Goal: Transaction & Acquisition: Register for event/course

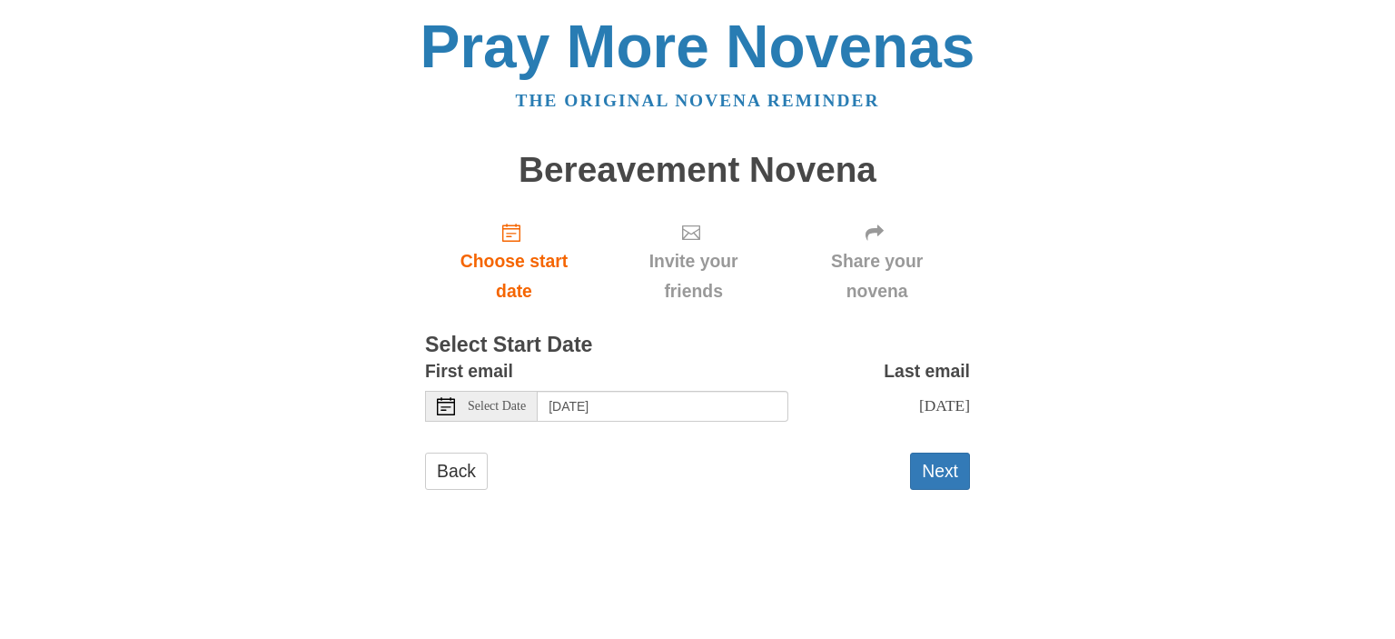
click at [441, 403] on icon at bounding box center [446, 406] width 18 height 18
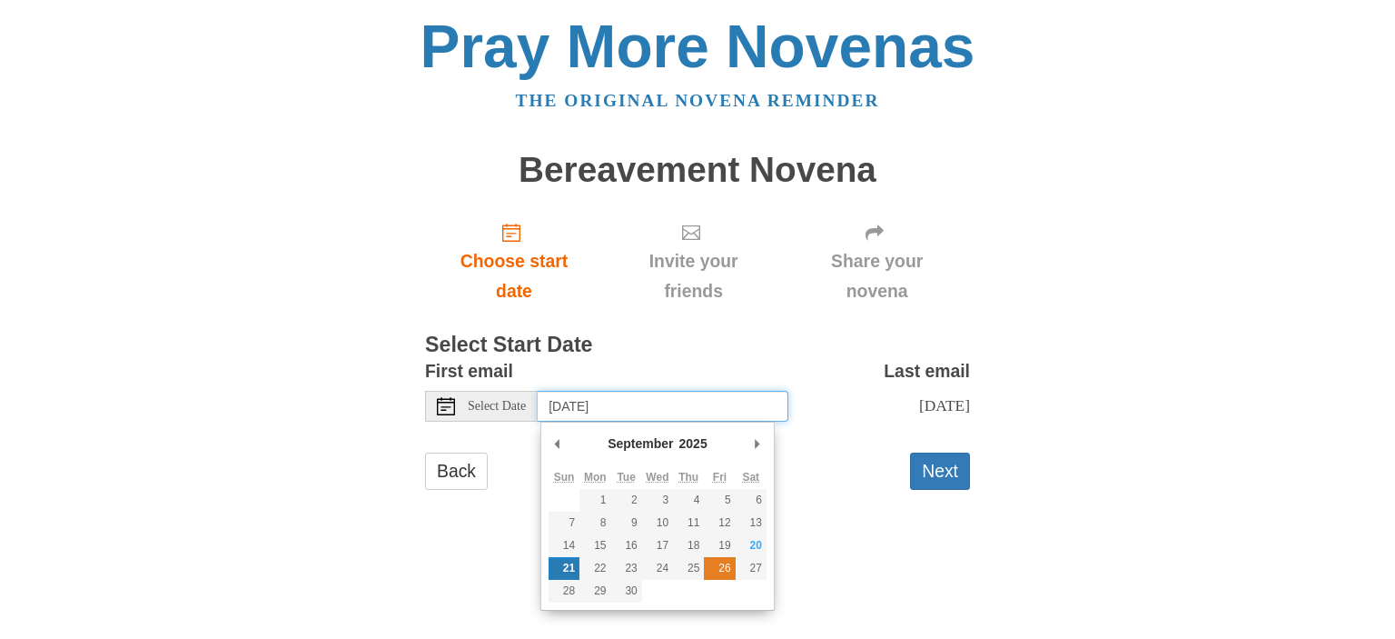
type input "Friday, September 26th"
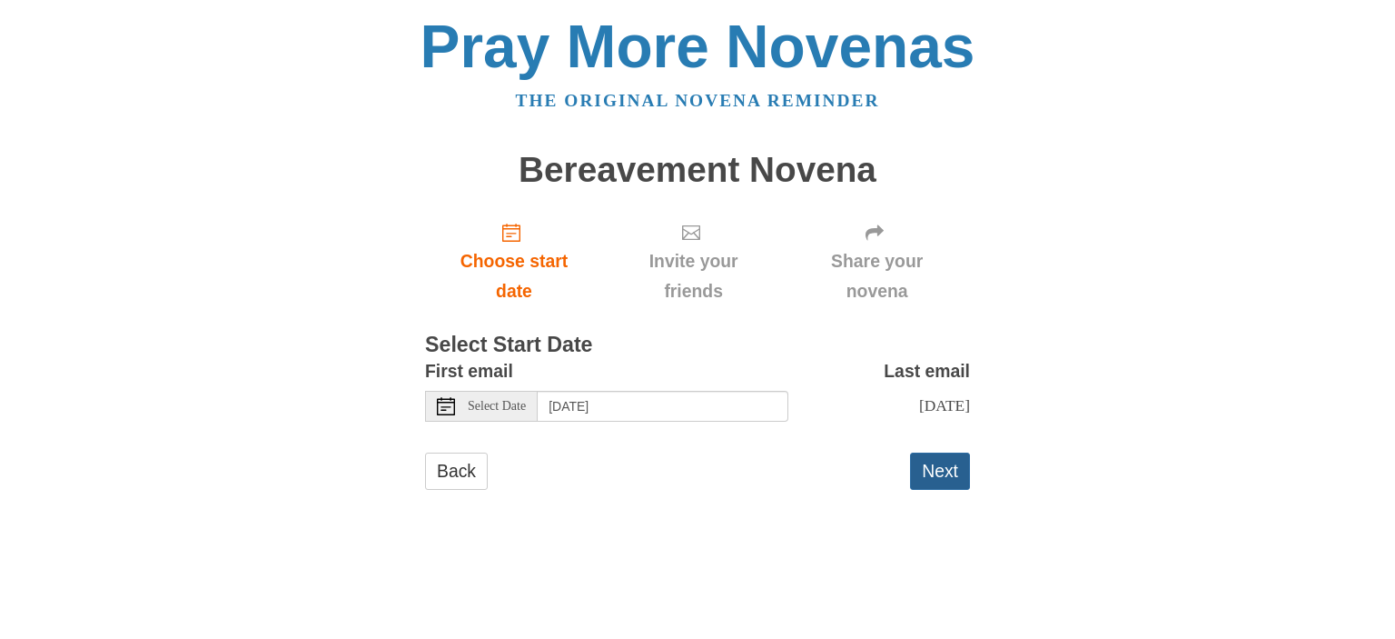
click at [942, 471] on button "Next" at bounding box center [940, 470] width 60 height 37
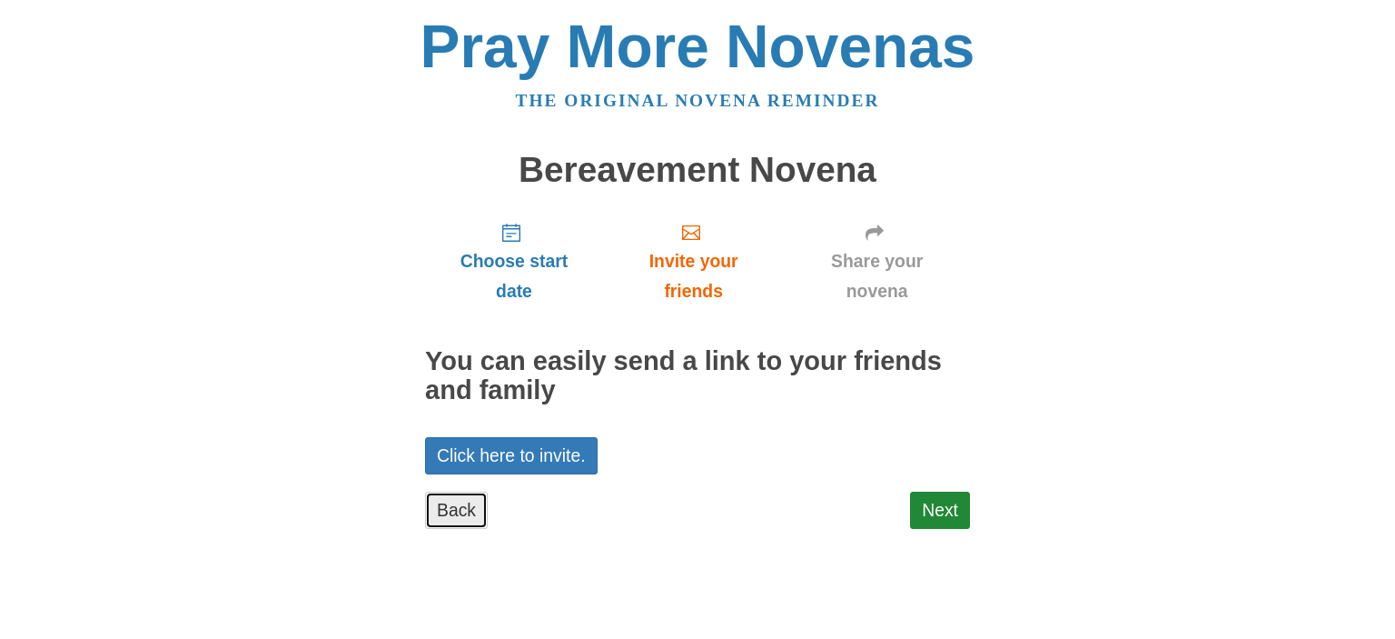
click at [464, 507] on link "Back" at bounding box center [456, 509] width 63 height 37
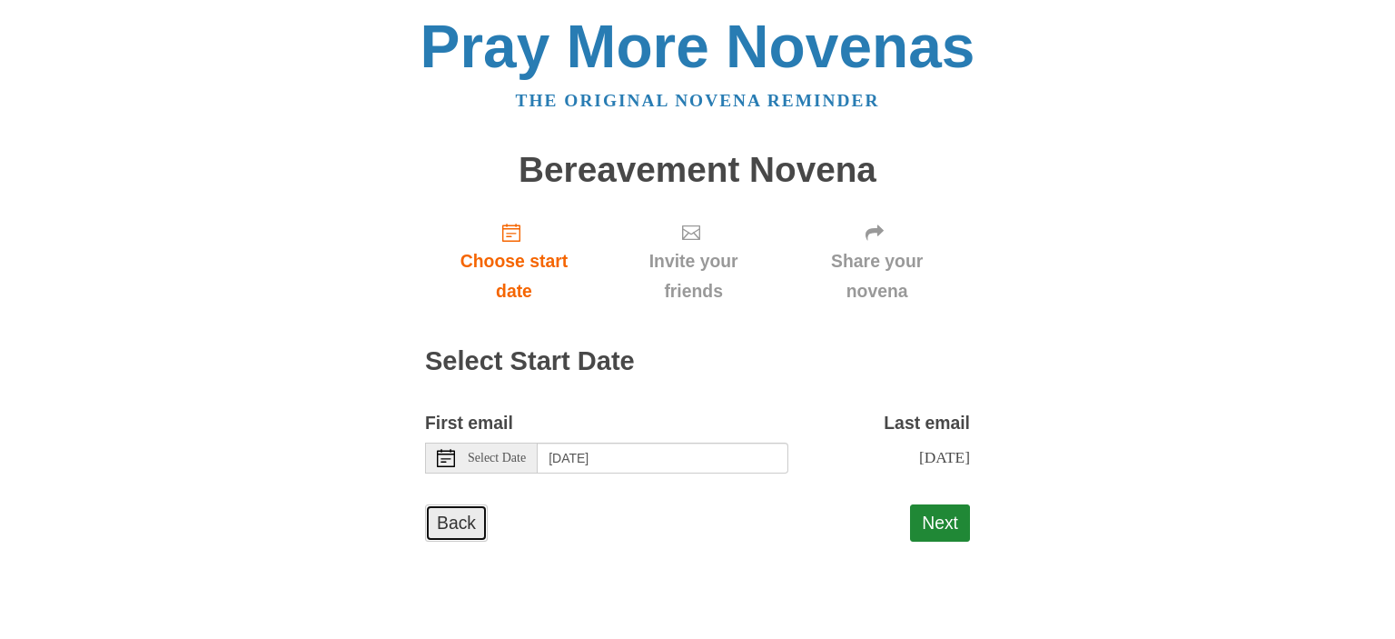
click at [459, 520] on link "Back" at bounding box center [456, 522] width 63 height 37
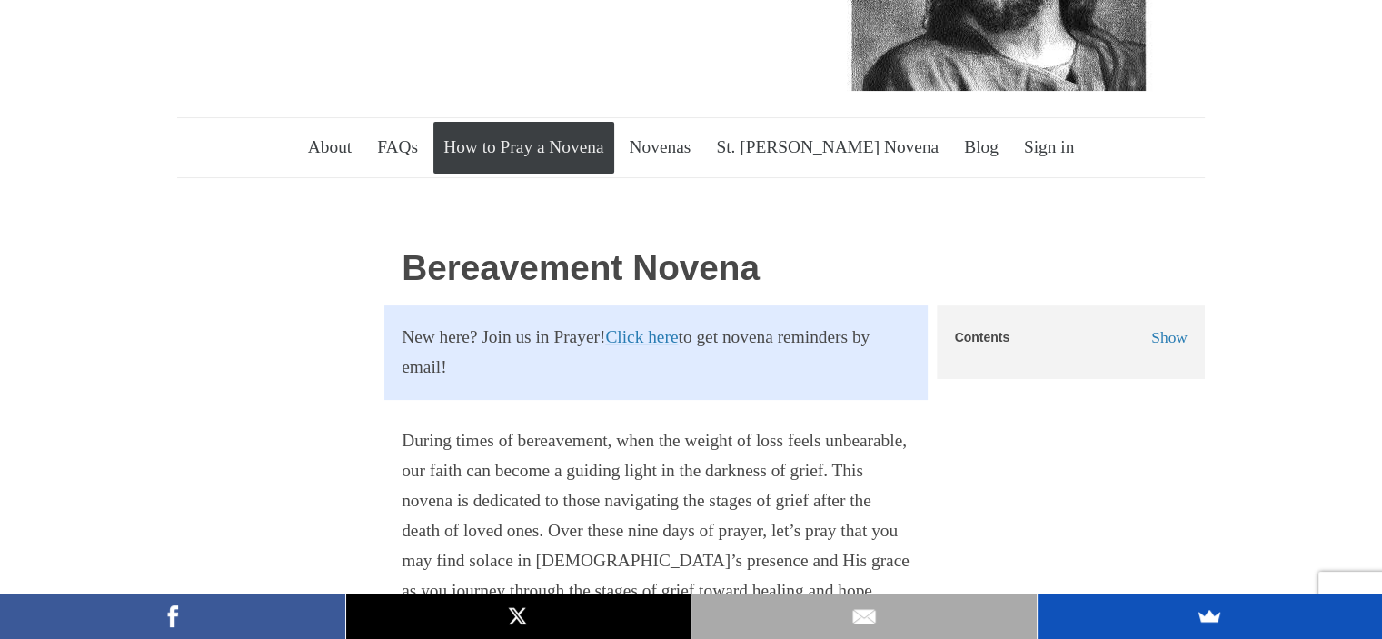
scroll to position [454, 0]
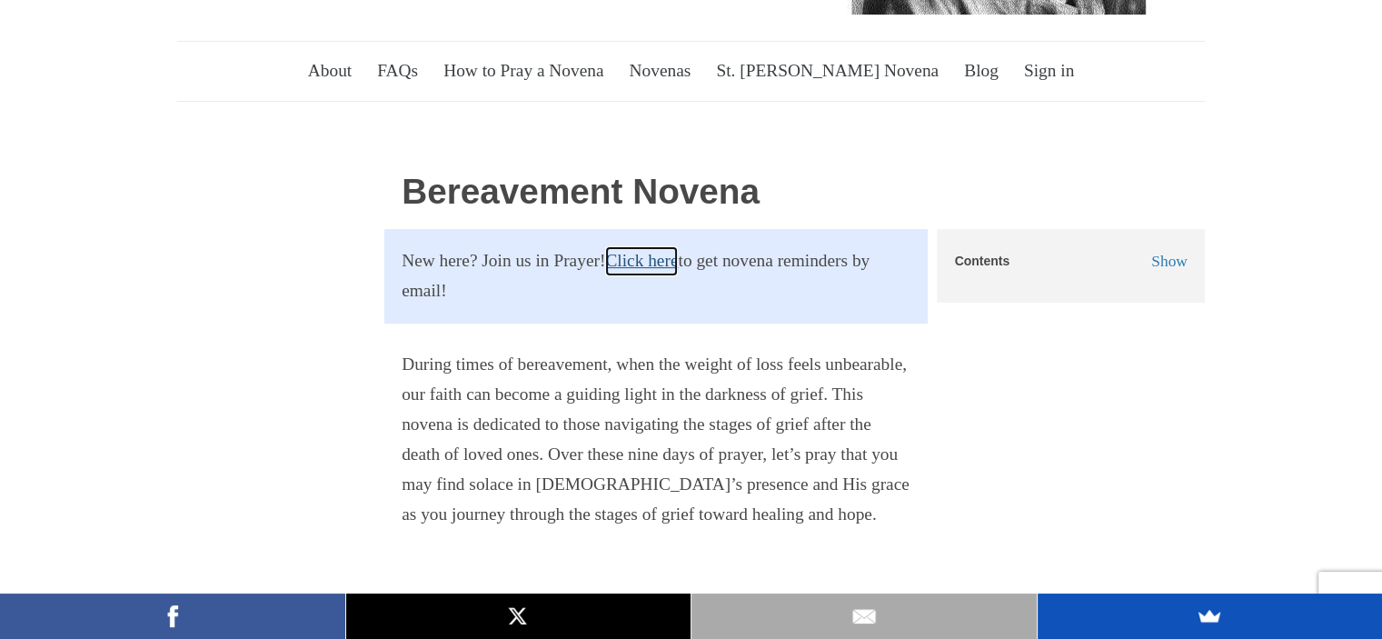
click at [678, 246] on link "Click here" at bounding box center [641, 261] width 73 height 30
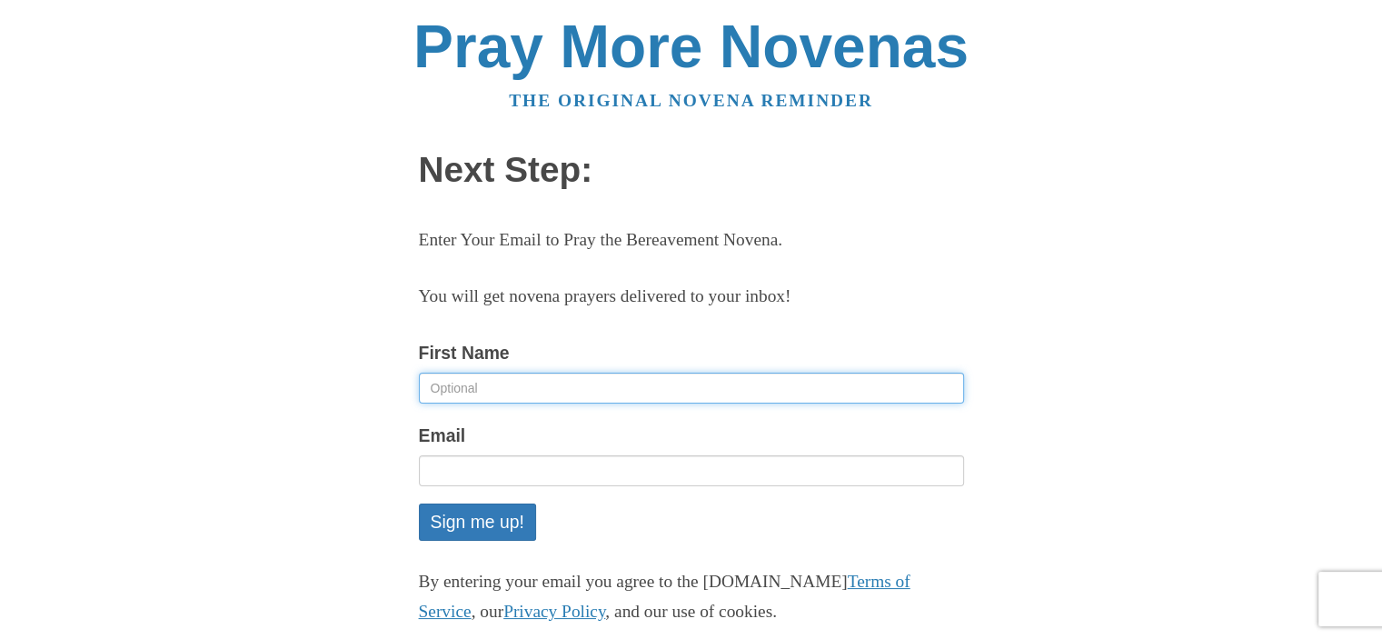
click at [519, 384] on input "First Name" at bounding box center [691, 387] width 545 height 31
type input "Teresa De Wetering"
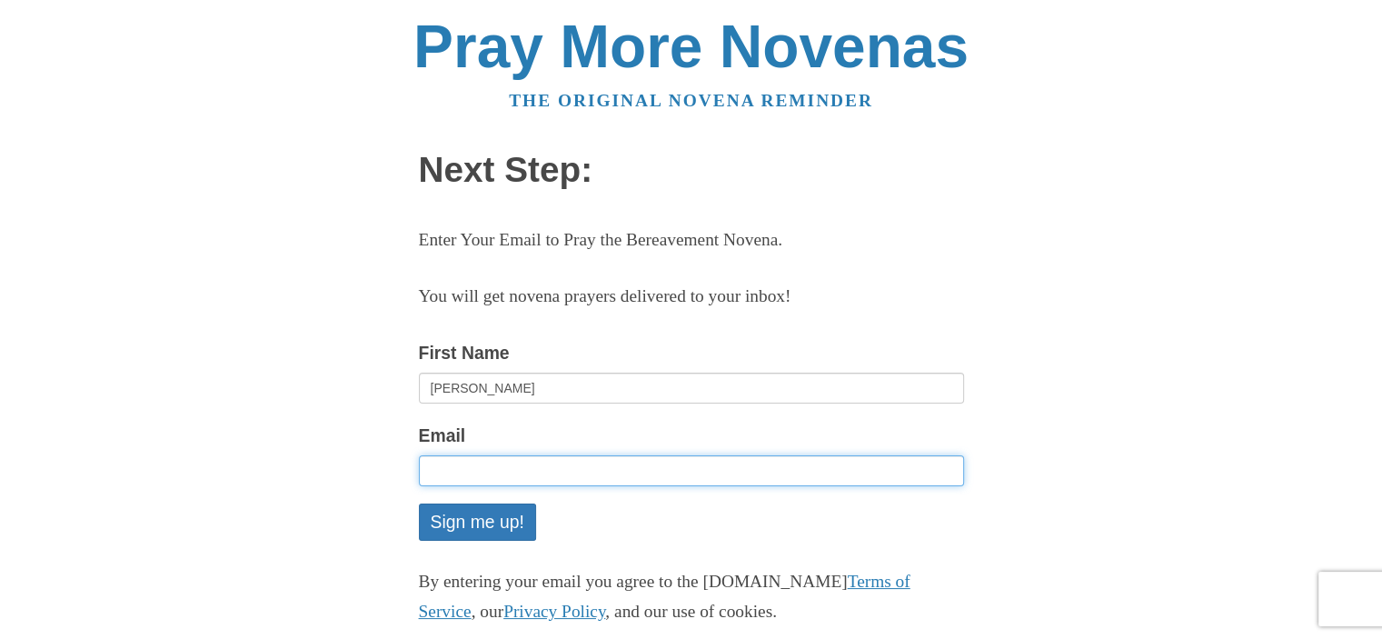
click at [491, 459] on input "Email" at bounding box center [691, 470] width 545 height 31
type input "[EMAIL_ADDRESS][DOMAIN_NAME]"
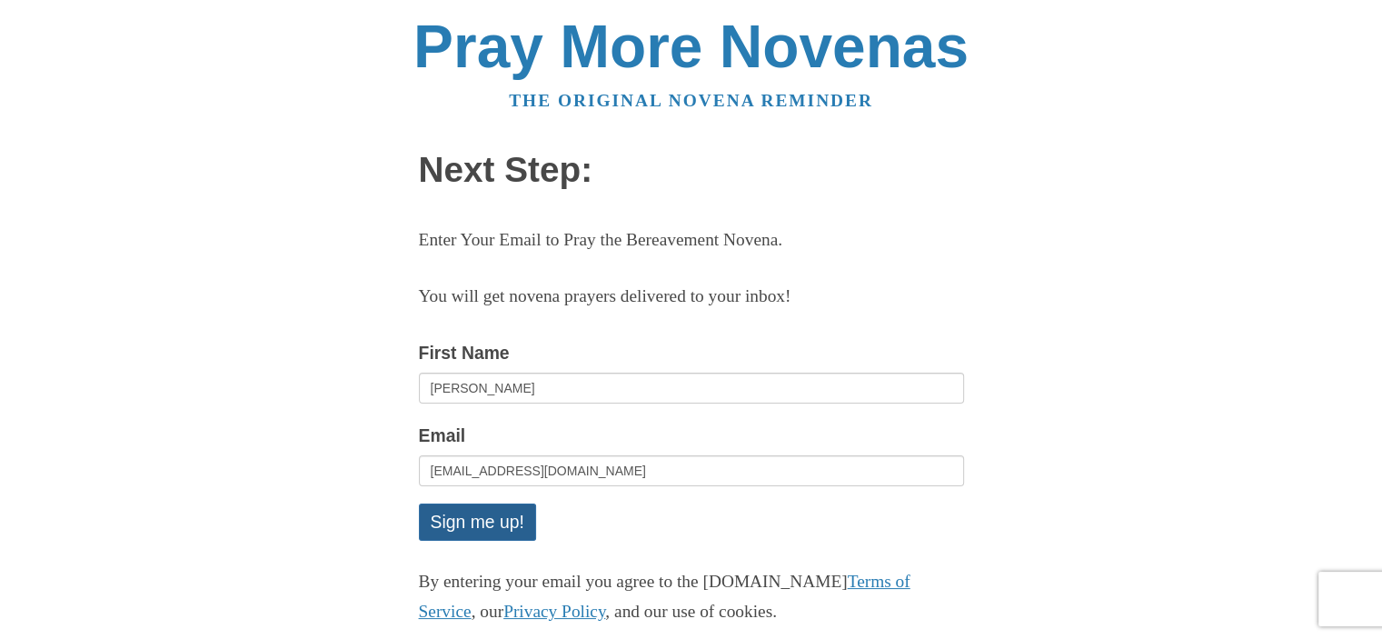
click at [494, 519] on button "Sign me up!" at bounding box center [477, 521] width 117 height 37
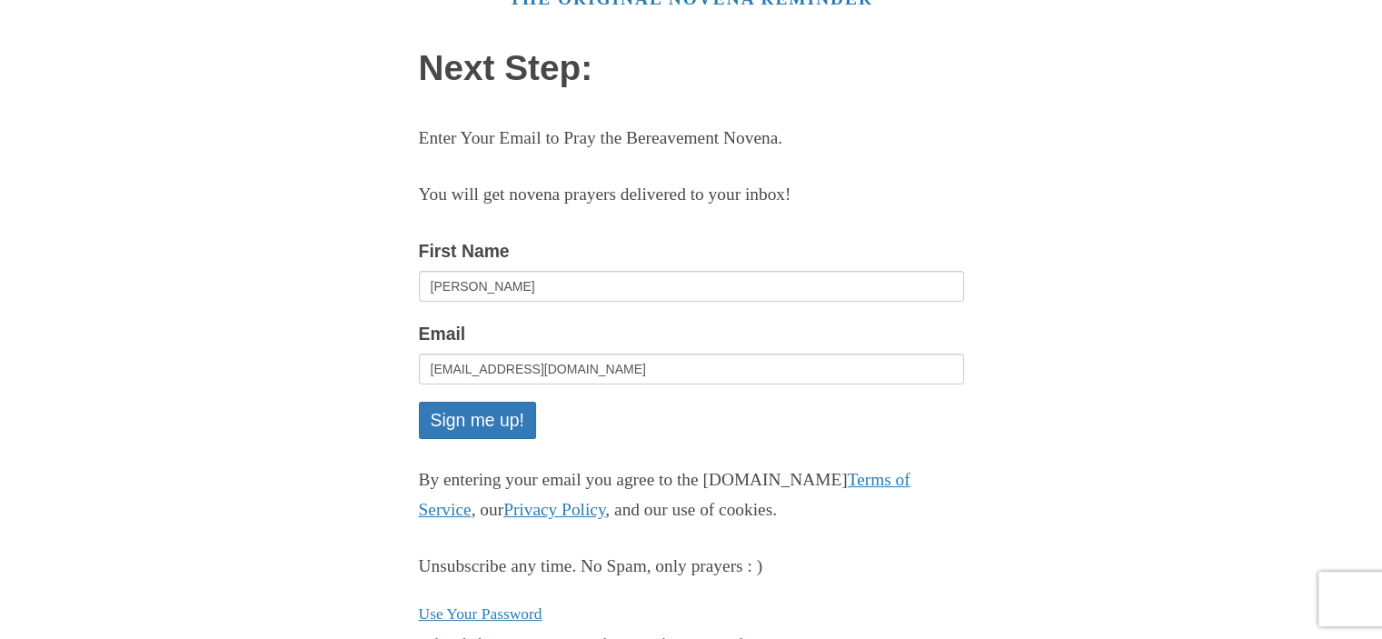
scroll to position [175, 0]
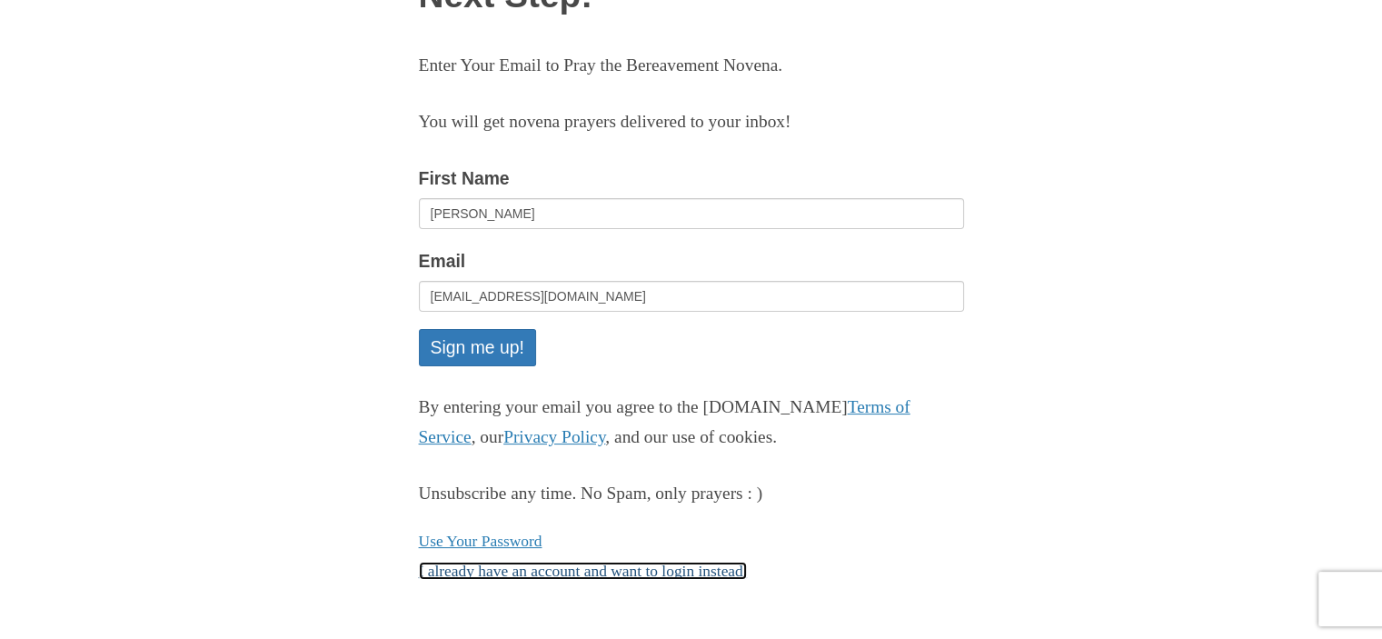
click at [540, 573] on link "I already have an account and want to login instead." at bounding box center [583, 570] width 329 height 18
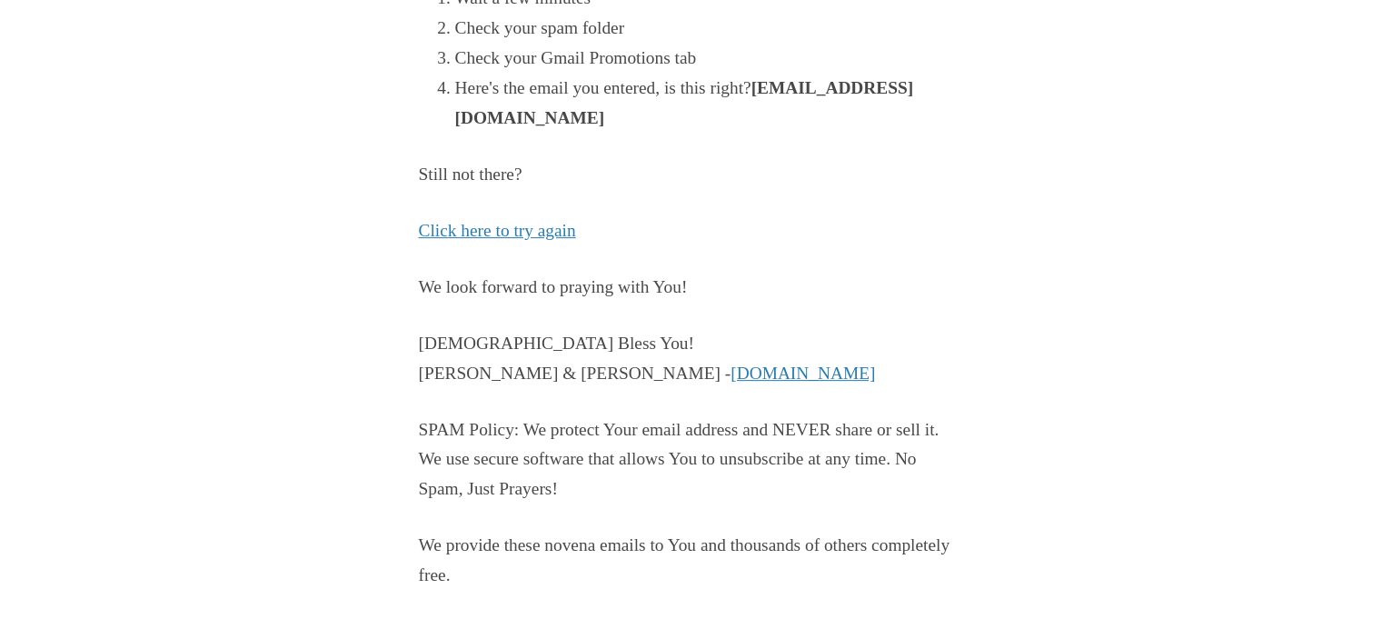
scroll to position [468, 0]
